Goal: Task Accomplishment & Management: Use online tool/utility

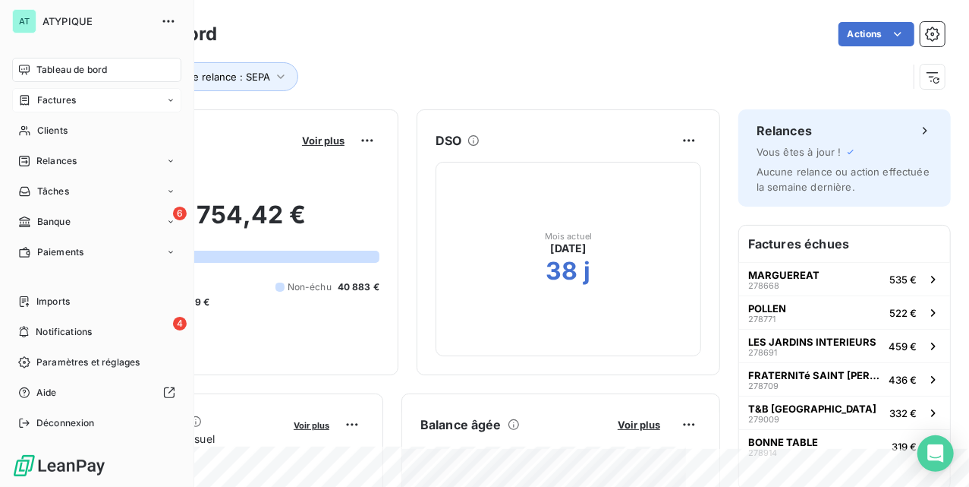
click at [59, 107] on div "Factures" at bounding box center [96, 100] width 169 height 24
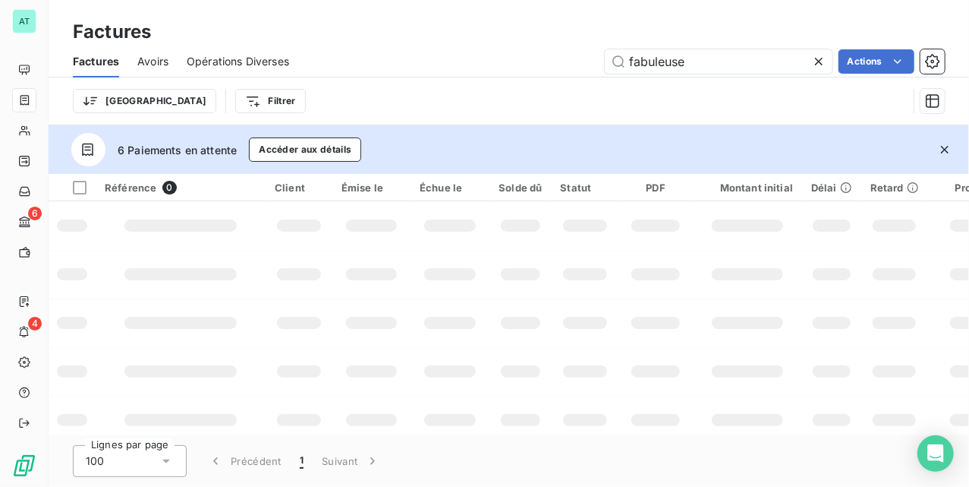
click at [146, 62] on span "Avoirs" at bounding box center [152, 61] width 31 height 15
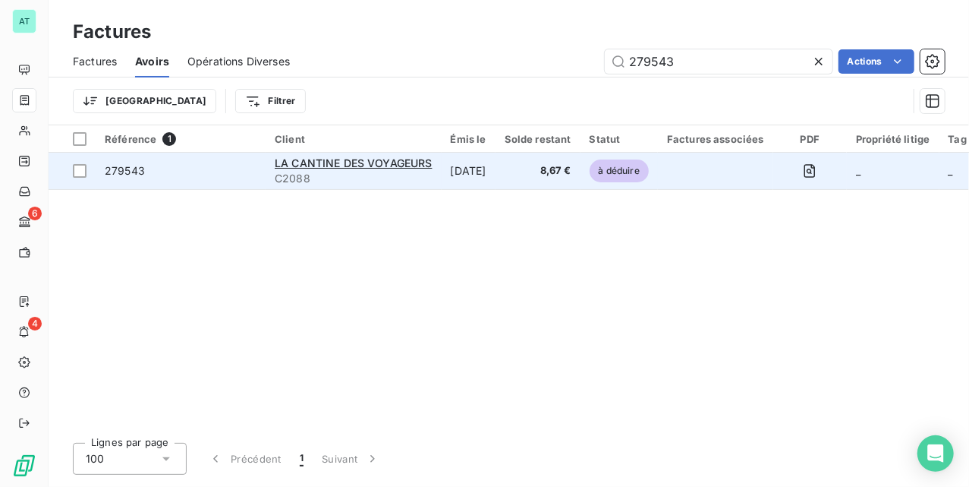
type input "279543"
click at [141, 165] on span "279543" at bounding box center [125, 170] width 40 height 13
click at [113, 168] on span "279543" at bounding box center [125, 170] width 40 height 13
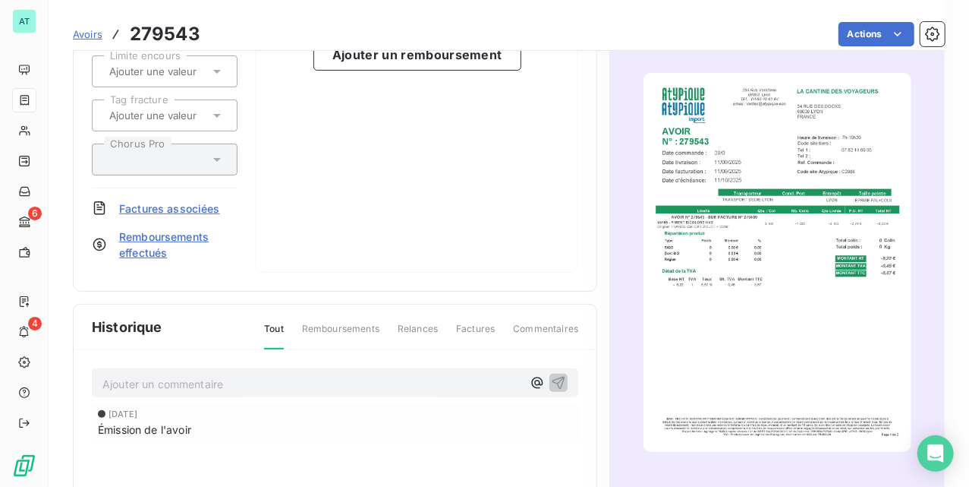
scroll to position [184, 0]
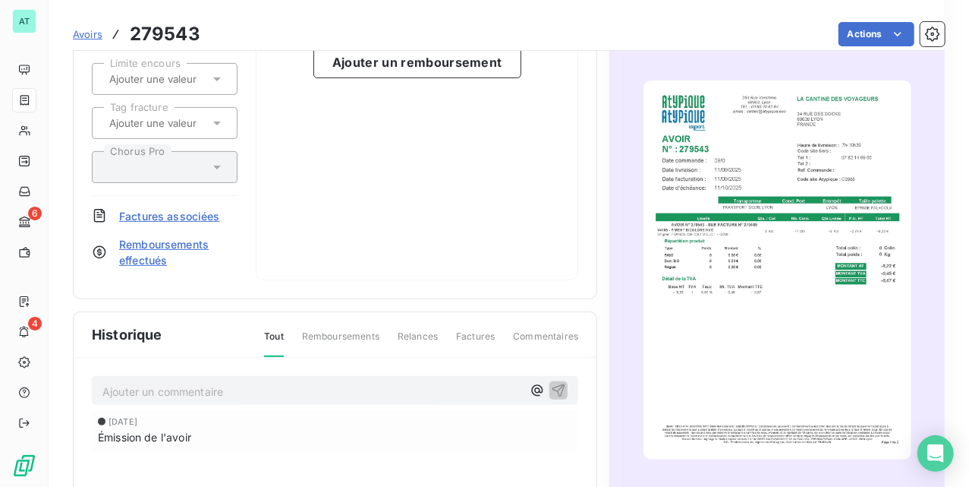
click at [192, 217] on span "Factures associées" at bounding box center [169, 216] width 101 height 16
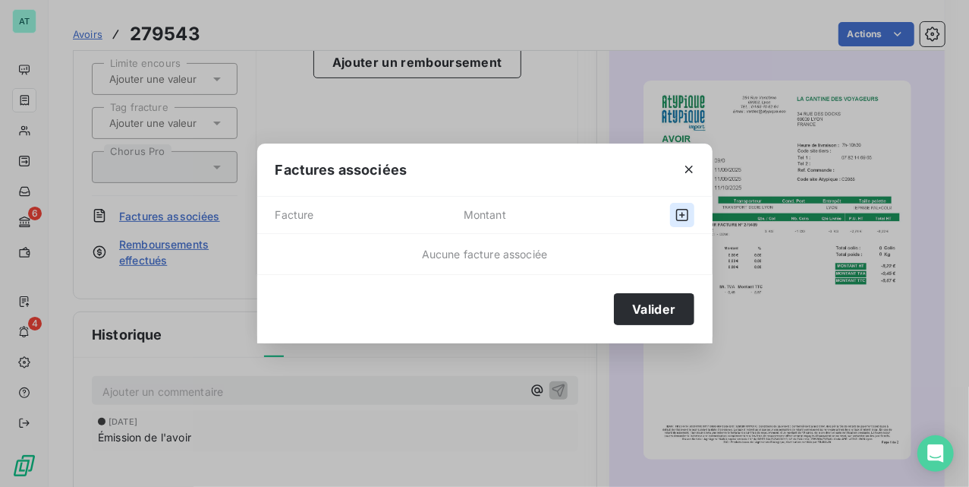
click at [683, 209] on icon "button" at bounding box center [682, 215] width 12 height 12
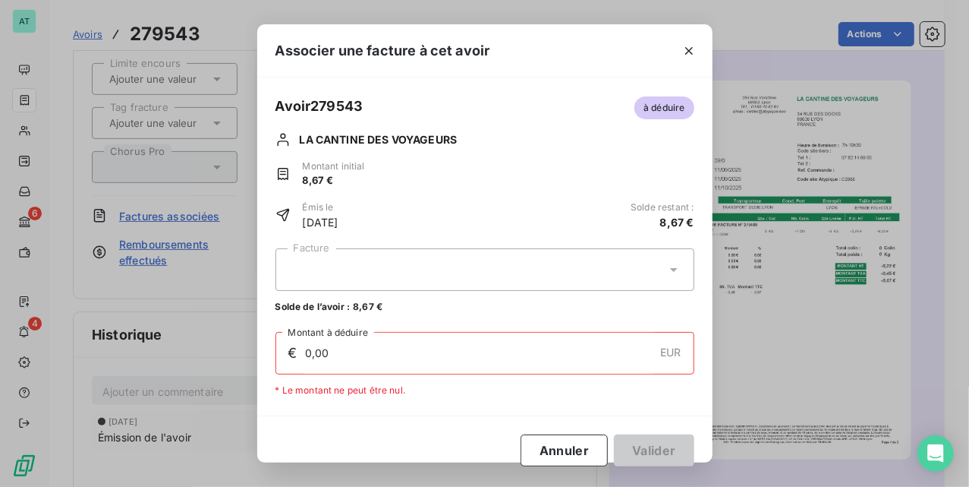
drag, startPoint x: 445, startPoint y: 267, endPoint x: 452, endPoint y: 285, distance: 19.7
click at [447, 267] on div at bounding box center [485, 269] width 419 height 43
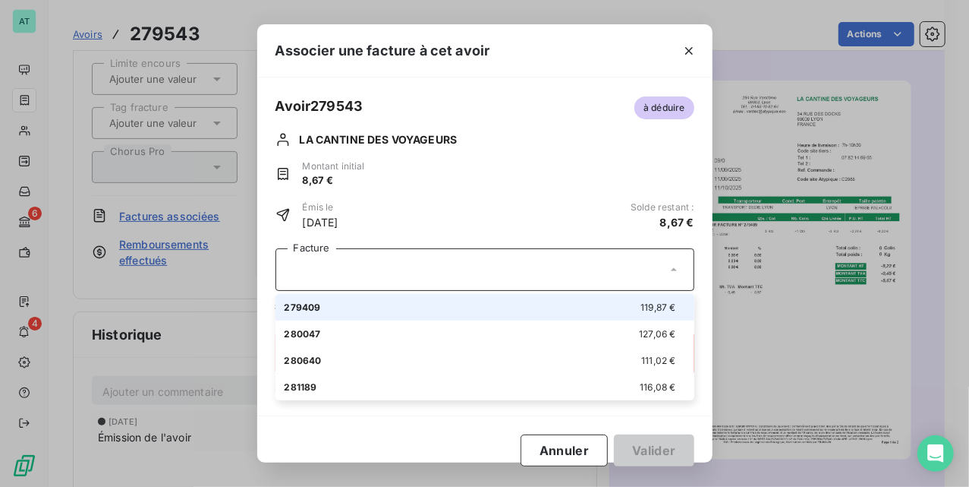
click at [455, 290] on div "Facture 279409 119,87 € 280047 127,06 € 280640 111,02 € 281189 116,08 € Solde d…" at bounding box center [485, 280] width 419 height 65
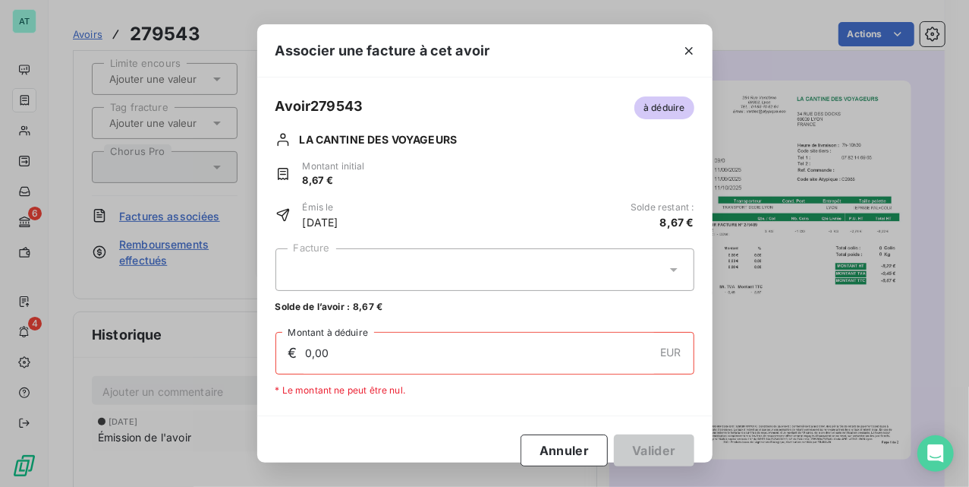
click at [496, 285] on div at bounding box center [485, 269] width 419 height 43
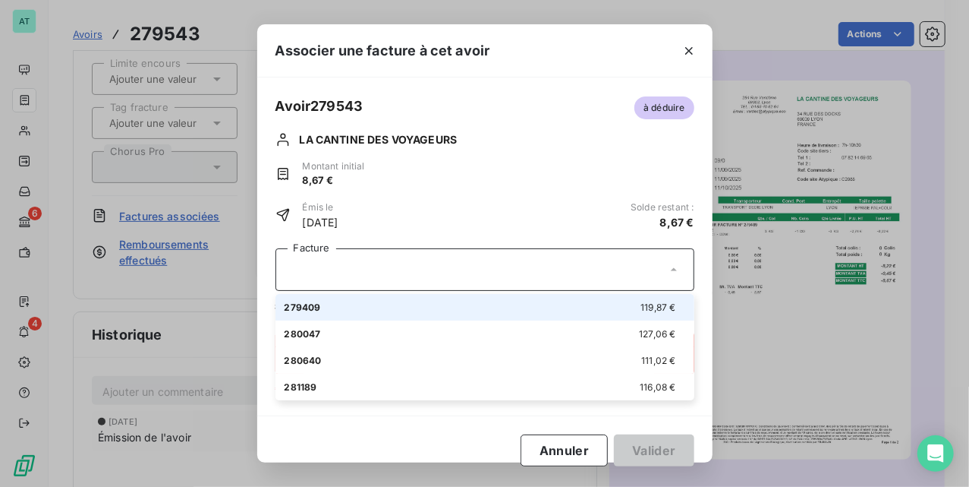
click at [453, 313] on div "279409 119,87 €" at bounding box center [485, 307] width 401 height 14
type input "8,67"
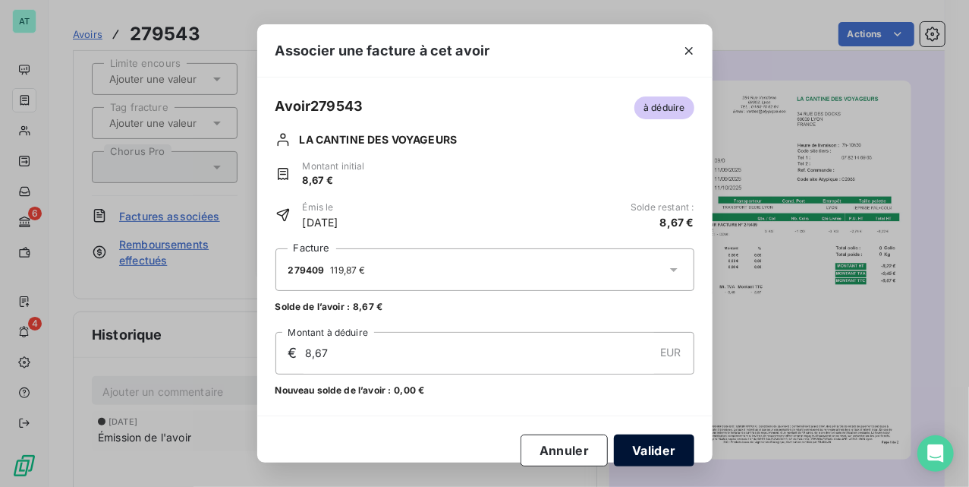
click at [675, 436] on button "Valider" at bounding box center [654, 450] width 80 height 32
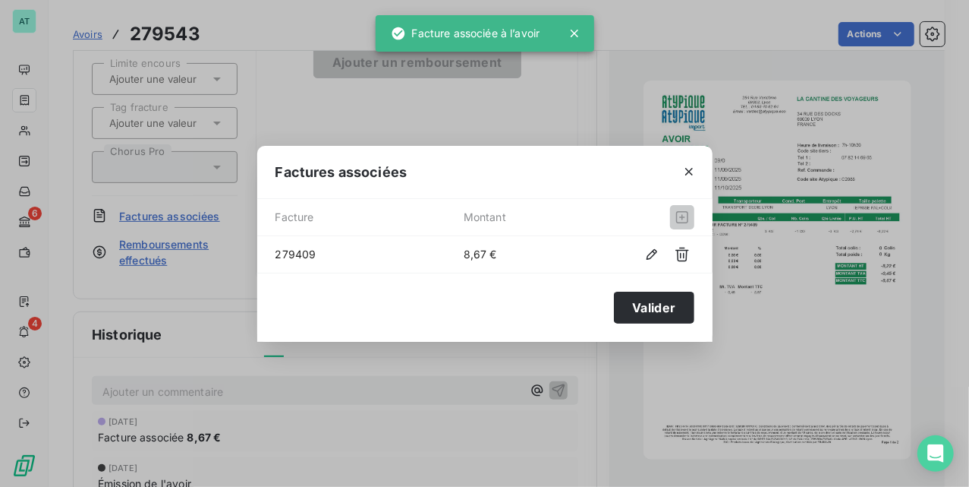
click at [650, 287] on div "Valider" at bounding box center [484, 306] width 455 height 69
click at [657, 299] on button "Valider" at bounding box center [654, 307] width 80 height 32
